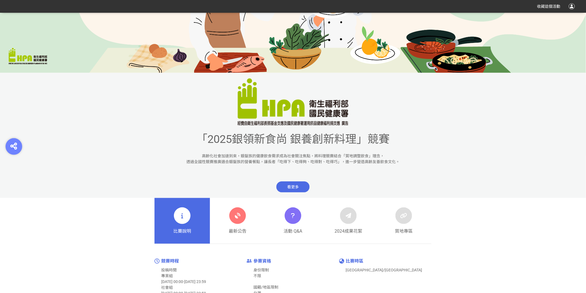
scroll to position [184, 0]
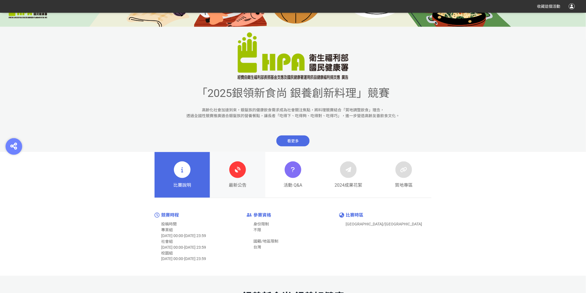
click at [234, 179] on div "最新公告" at bounding box center [238, 174] width 18 height 27
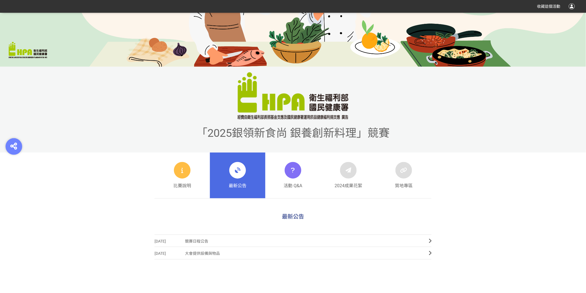
scroll to position [246, 0]
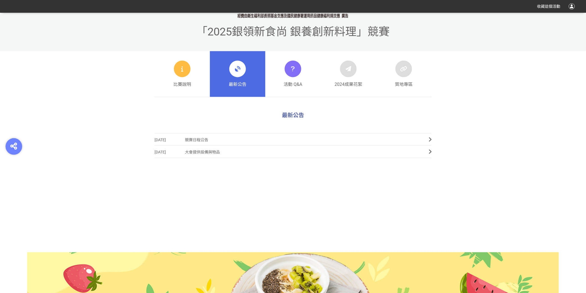
click at [201, 142] on span "競賽日程公告" at bounding box center [302, 140] width 235 height 12
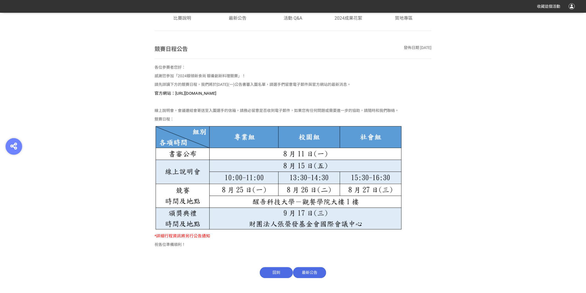
scroll to position [369, 0]
